Goal: Task Accomplishment & Management: Use online tool/utility

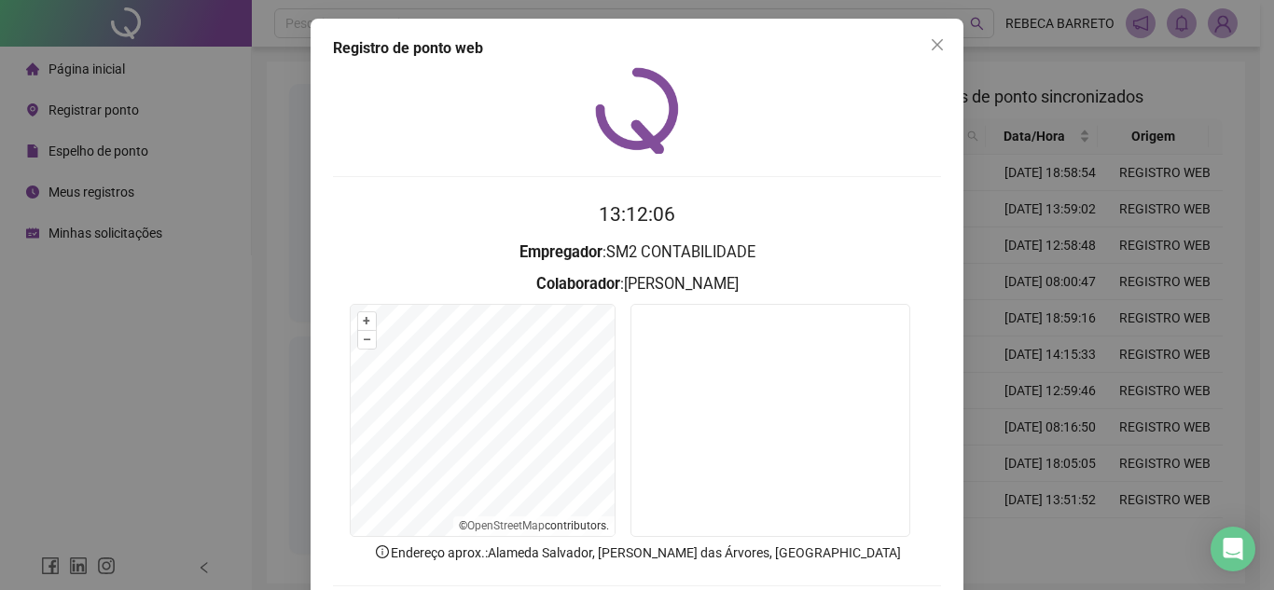
scroll to position [97, 0]
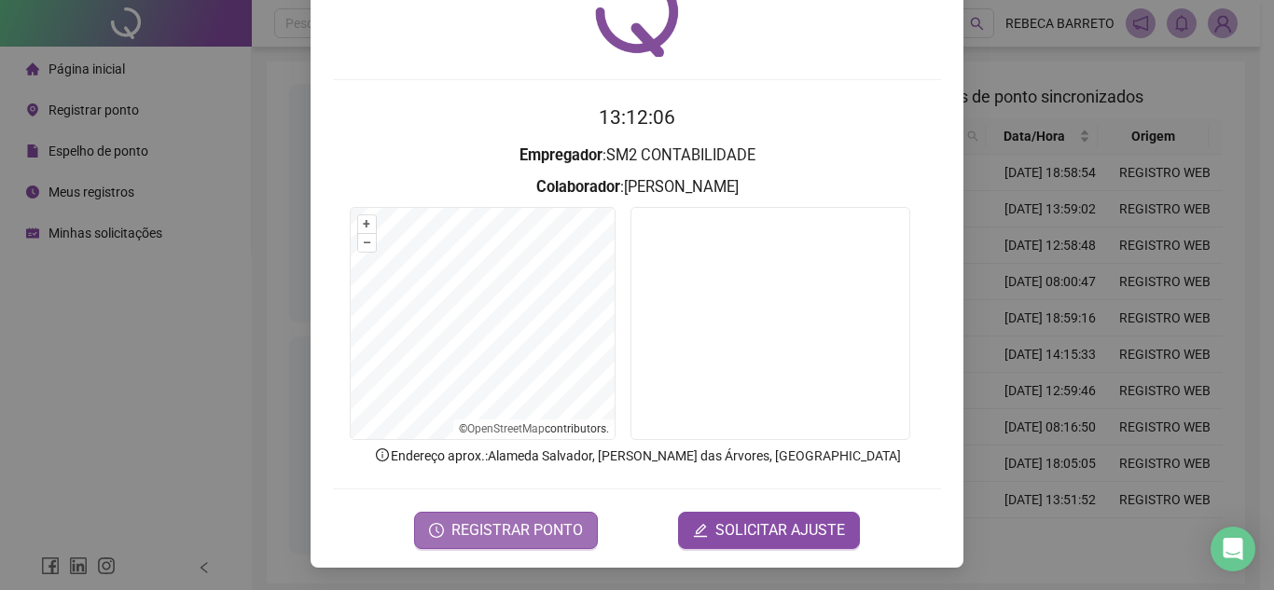
click at [511, 528] on span "REGISTRAR PONTO" at bounding box center [517, 530] width 132 height 22
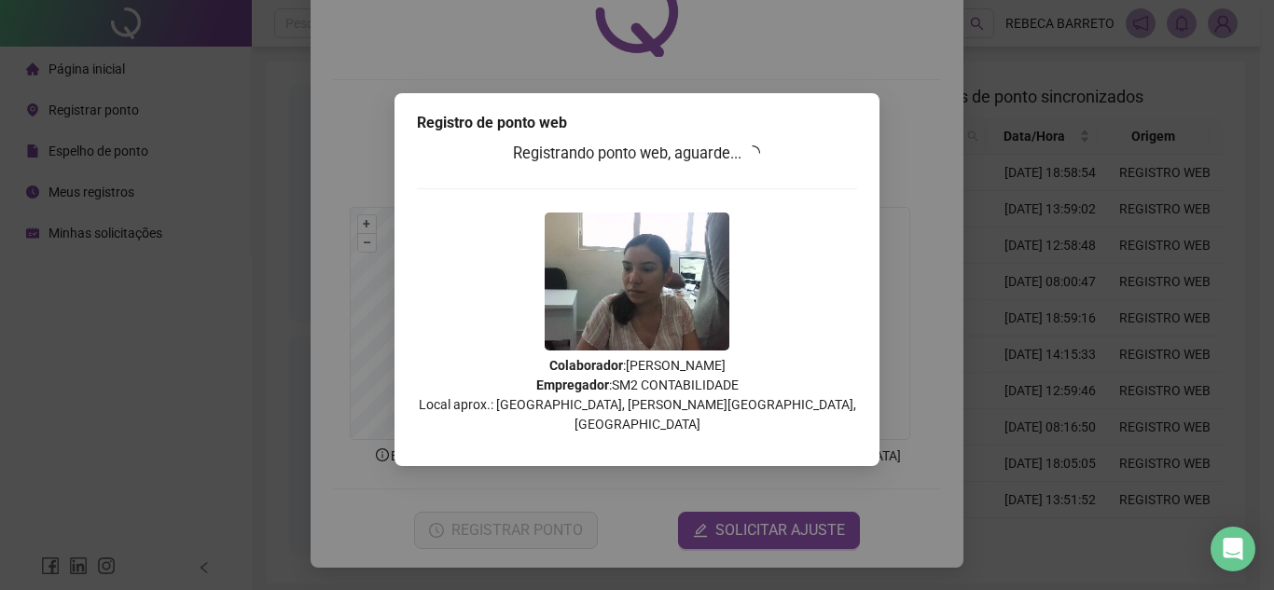
click at [1188, 187] on div "Registro de ponto web Registrando ponto web, aguarde... Colaborador : [PERSON_N…" at bounding box center [637, 295] width 1274 height 590
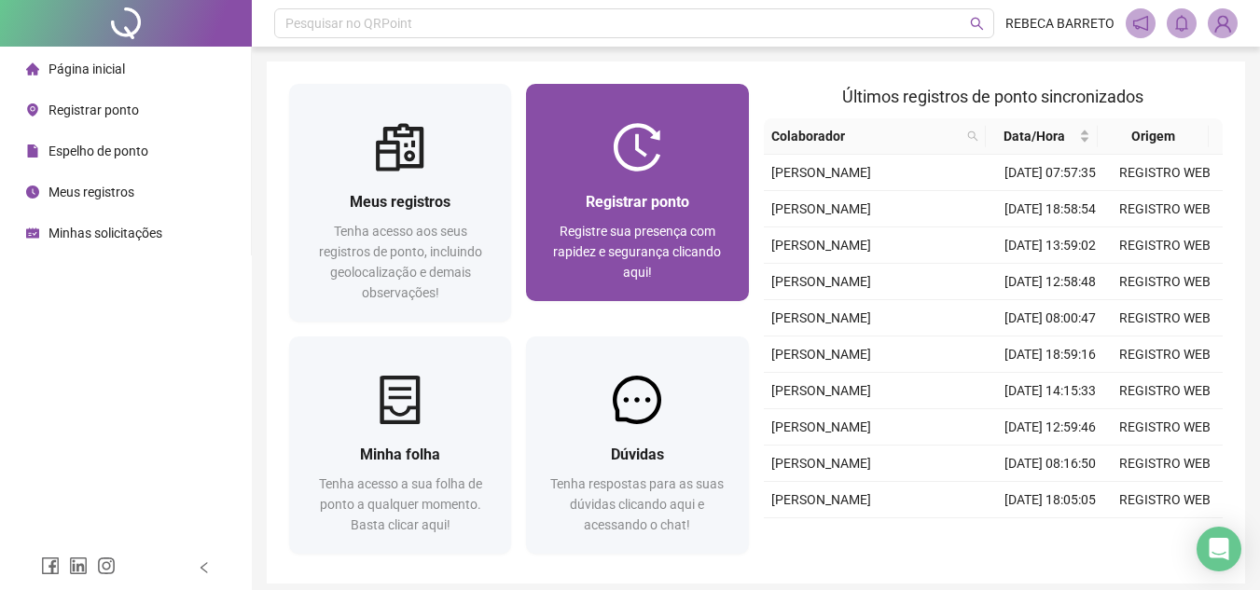
click at [672, 164] on div at bounding box center [637, 147] width 222 height 48
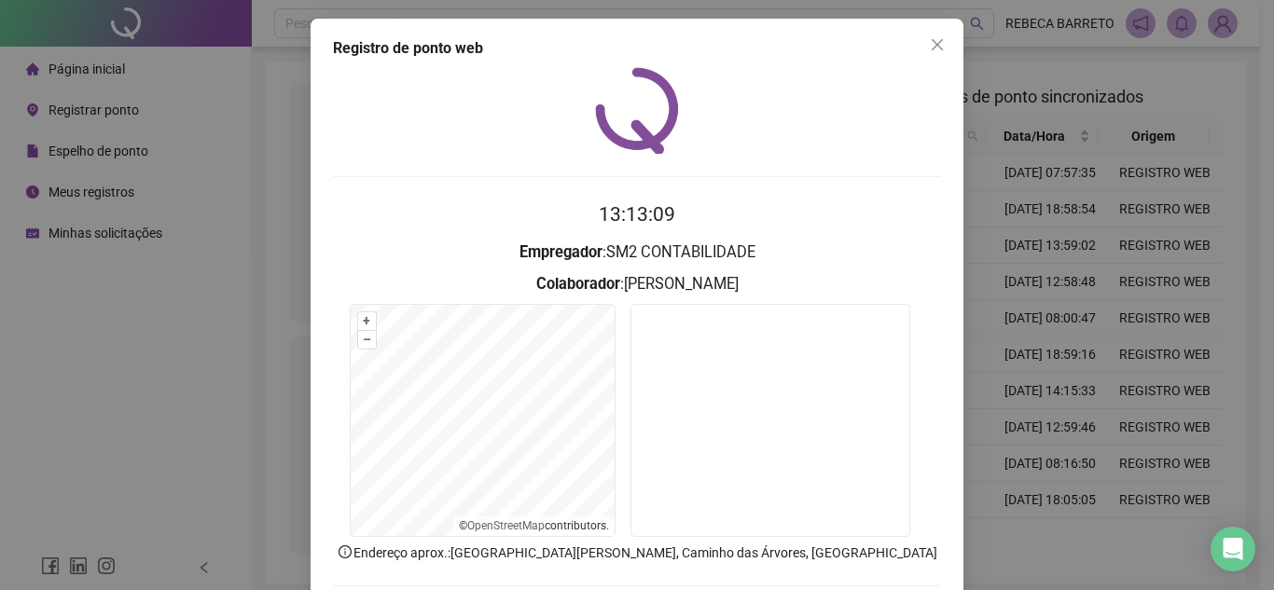
scroll to position [97, 0]
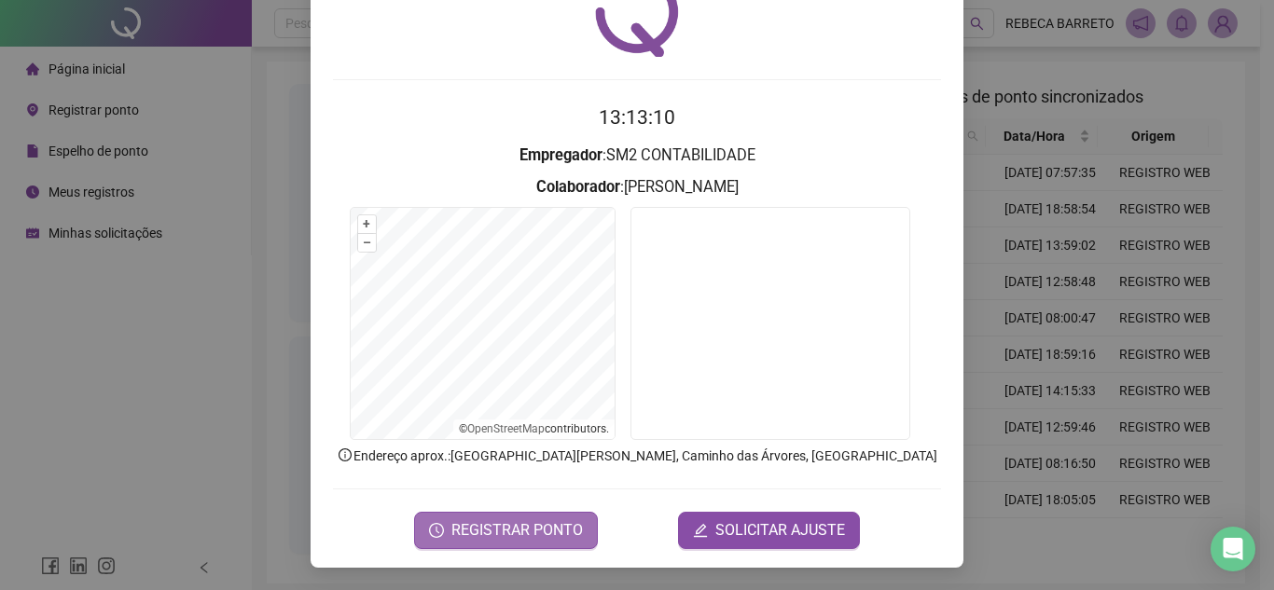
click at [525, 540] on span "REGISTRAR PONTO" at bounding box center [517, 530] width 132 height 22
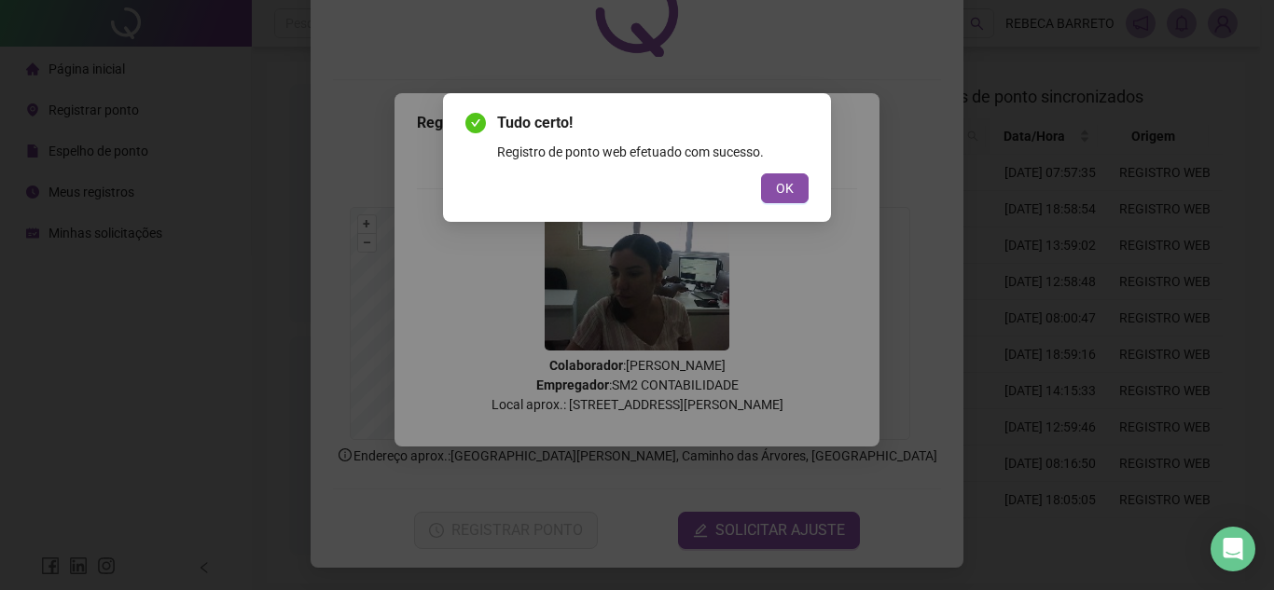
click at [797, 179] on button "OK" at bounding box center [785, 188] width 48 height 30
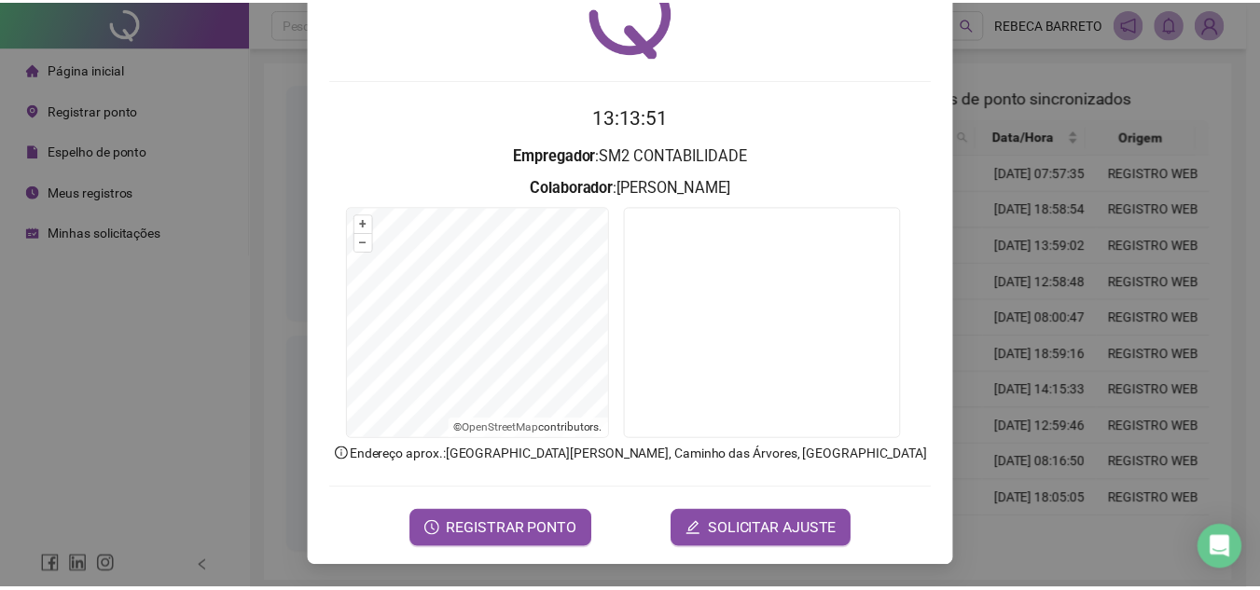
scroll to position [0, 0]
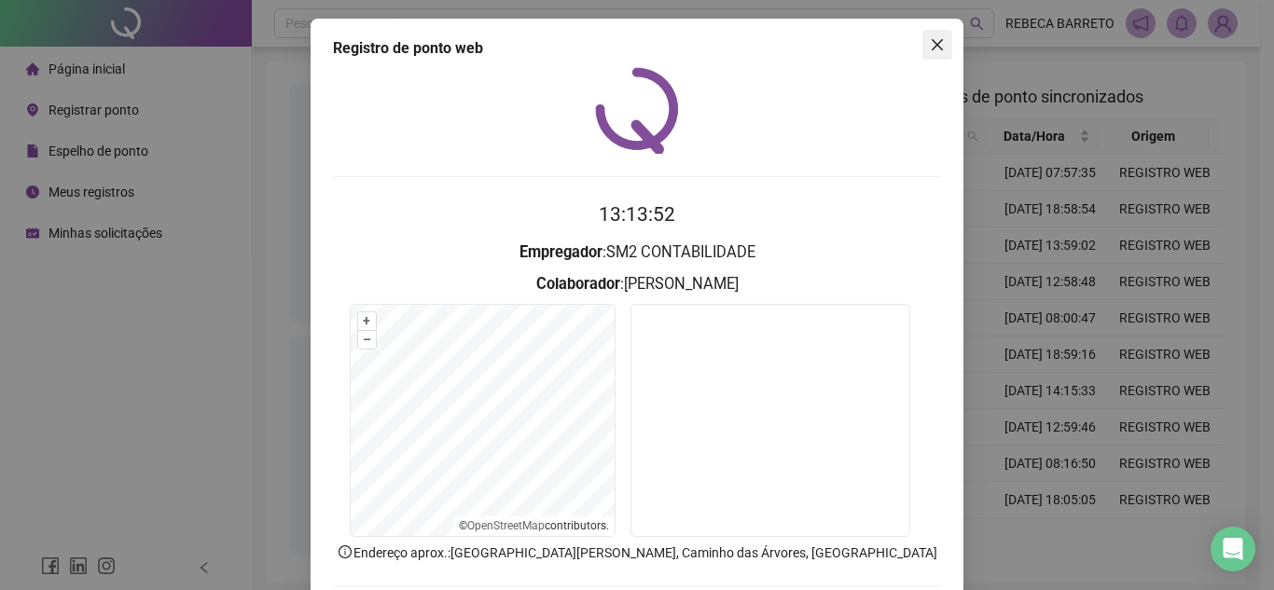
click at [931, 41] on icon "close" at bounding box center [937, 44] width 15 height 15
